Goal: Book appointment/travel/reservation

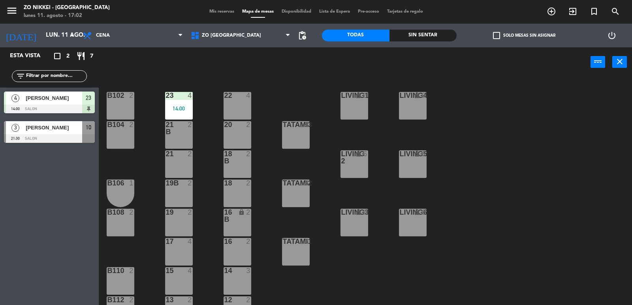
click at [55, 96] on span "[PERSON_NAME]" at bounding box center [54, 98] width 56 height 8
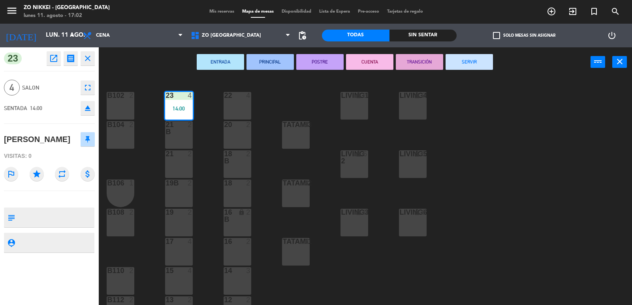
click at [483, 62] on button "SERVIR" at bounding box center [469, 62] width 47 height 16
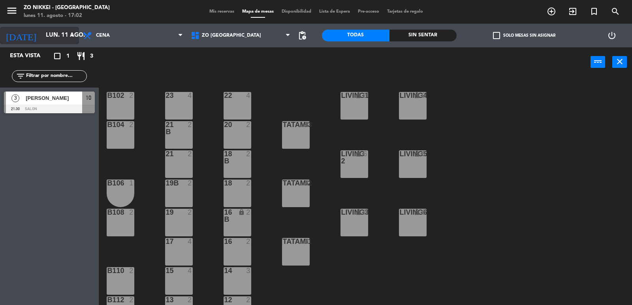
click at [60, 33] on input "lun. 11 ago." at bounding box center [80, 35] width 76 height 15
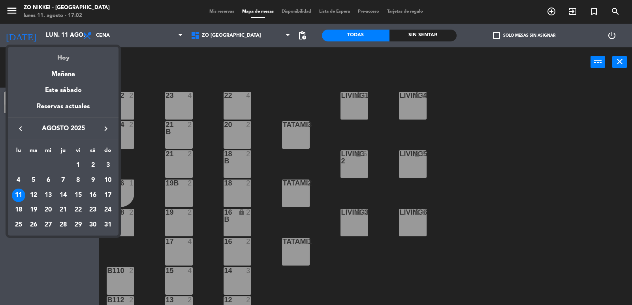
click at [90, 58] on div "Hoy" at bounding box center [63, 55] width 111 height 16
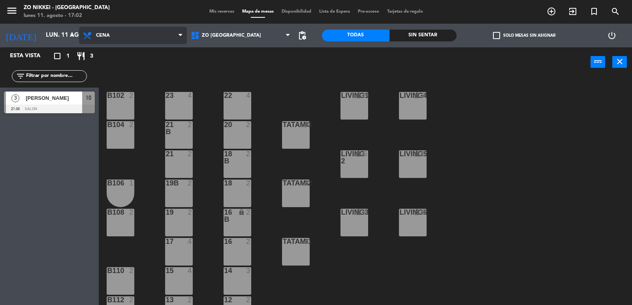
click at [104, 37] on span "Cena" at bounding box center [103, 36] width 14 height 6
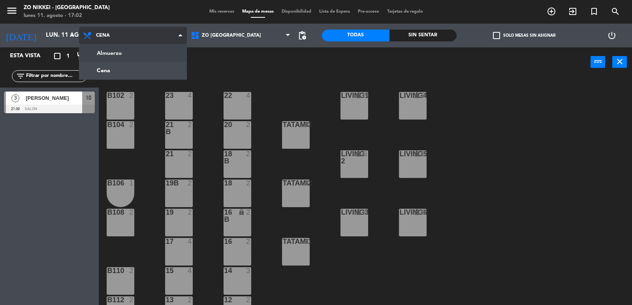
click at [112, 49] on ng-component "menu Zo Nikkei - [GEOGRAPHIC_DATA] lunes 11. agosto - 17:02 Mis reservas Mapa d…" at bounding box center [316, 152] width 632 height 305
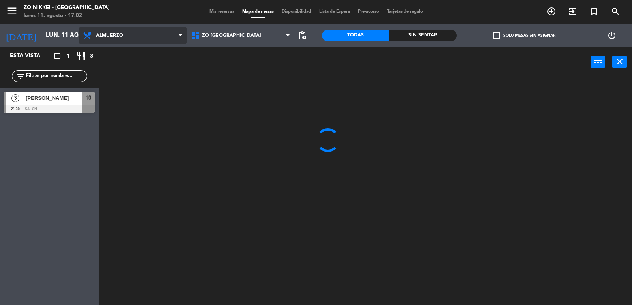
click at [114, 41] on span "Almuerzo" at bounding box center [133, 35] width 108 height 17
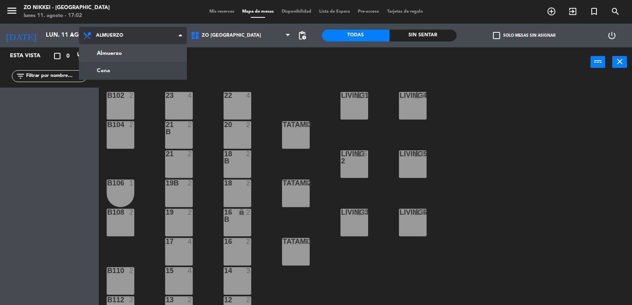
click at [115, 72] on ng-component "menu Zo Nikkei - [GEOGRAPHIC_DATA] lunes 11. agosto - 17:02 Mis reservas Mapa d…" at bounding box center [316, 152] width 632 height 305
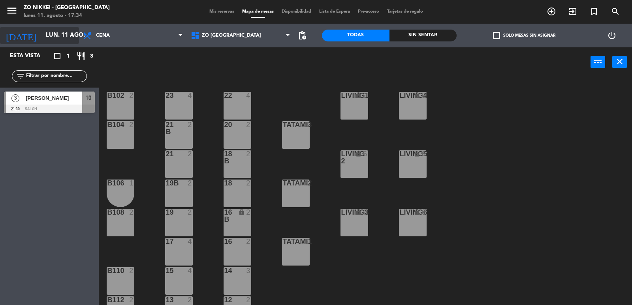
click at [66, 40] on input "lun. 11 ago." at bounding box center [80, 35] width 76 height 15
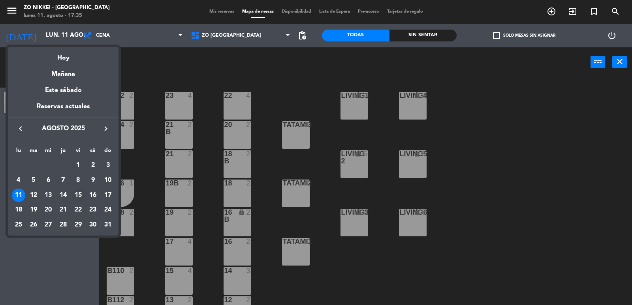
click at [80, 192] on div "15" at bounding box center [78, 195] width 13 height 13
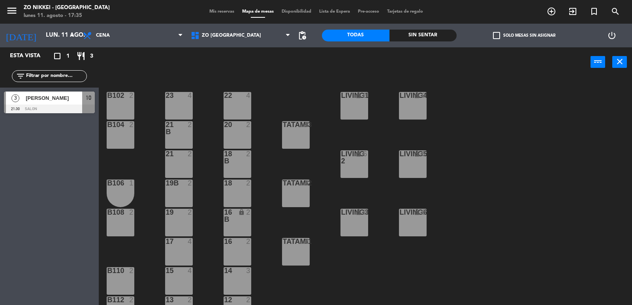
type input "vie. 15 ago."
